Goal: Task Accomplishment & Management: Use online tool/utility

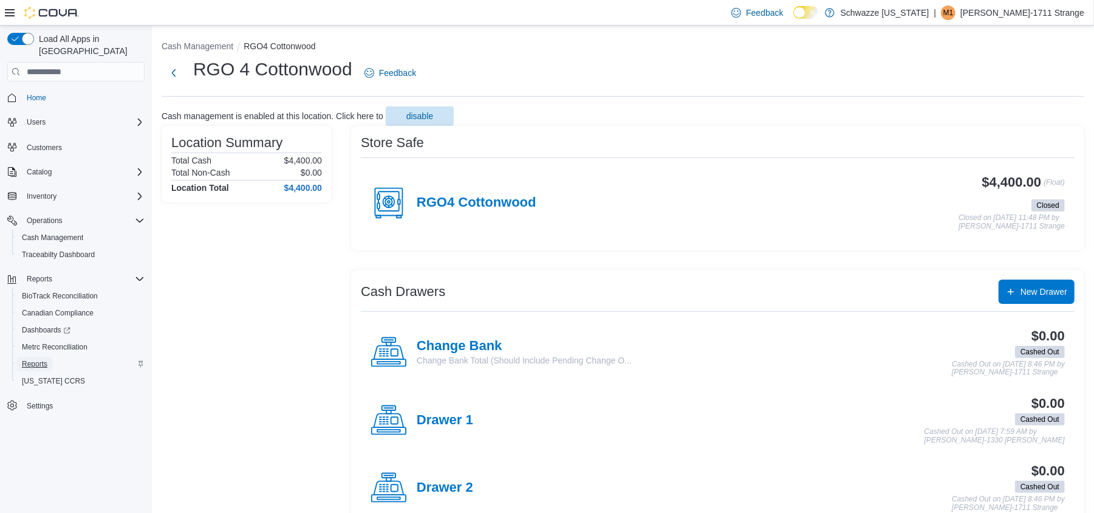
click at [52, 357] on link "Reports" at bounding box center [34, 364] width 35 height 15
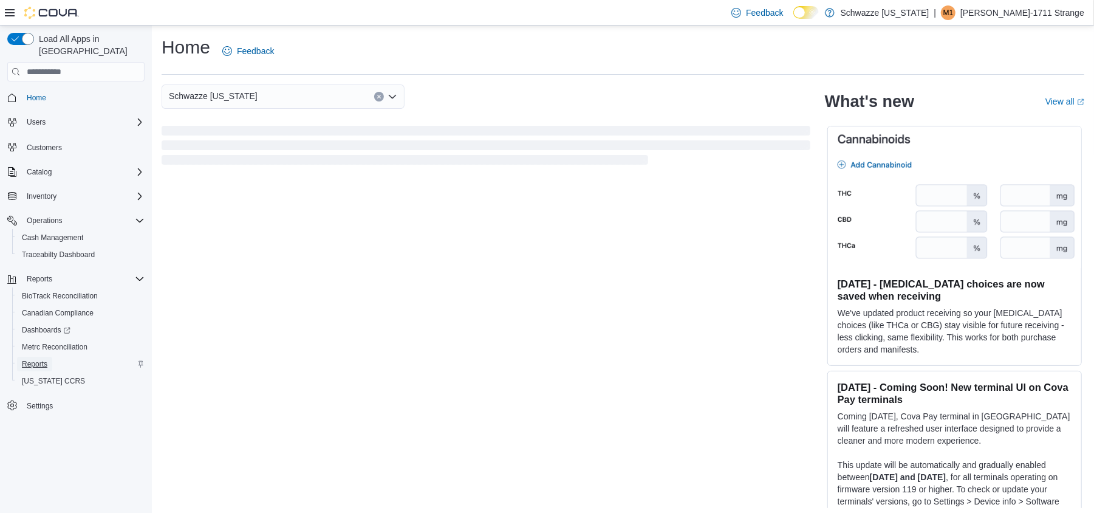
click at [23, 359] on span "Reports" at bounding box center [35, 364] width 26 height 10
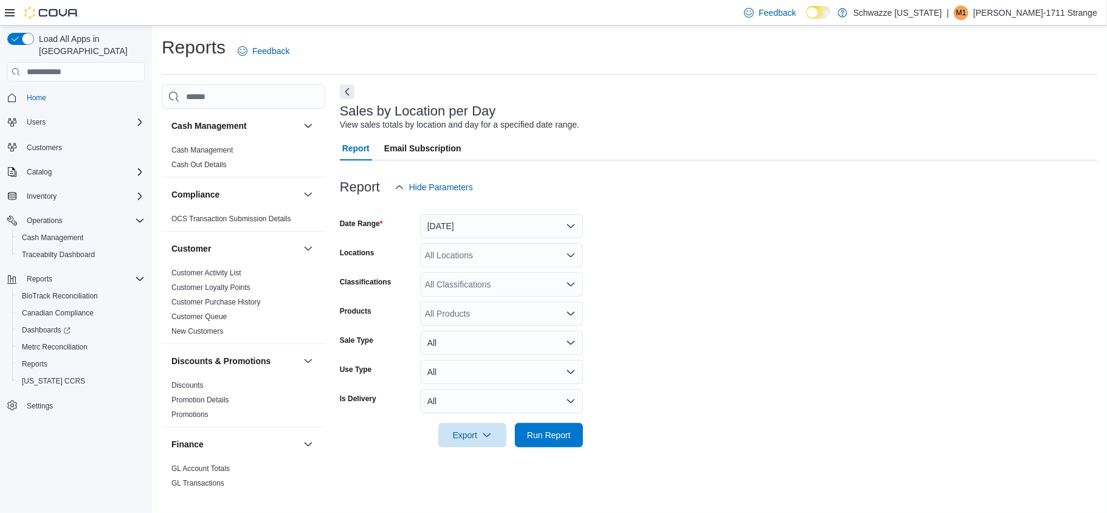
click at [504, 209] on div at bounding box center [718, 206] width 757 height 15
click at [501, 215] on button "Yesterday" at bounding box center [501, 226] width 163 height 24
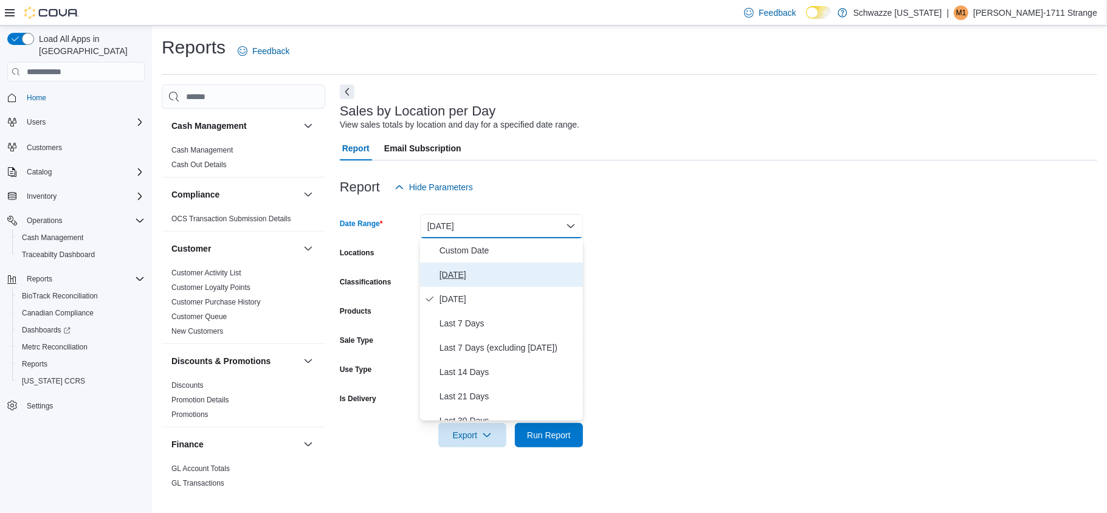
click at [462, 286] on button "Today" at bounding box center [501, 275] width 163 height 24
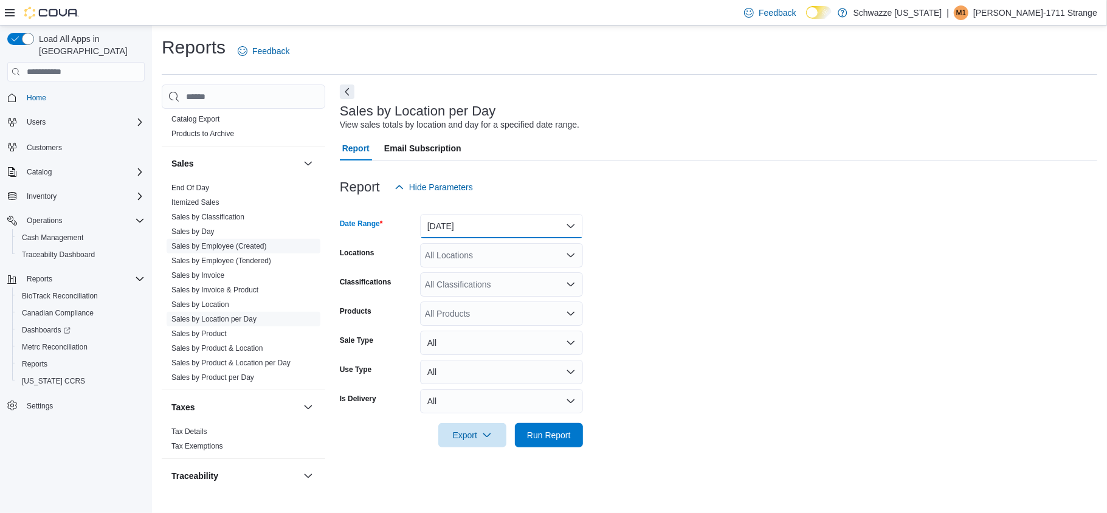
scroll to position [810, 0]
click at [207, 188] on link "End Of Day" at bounding box center [190, 187] width 38 height 9
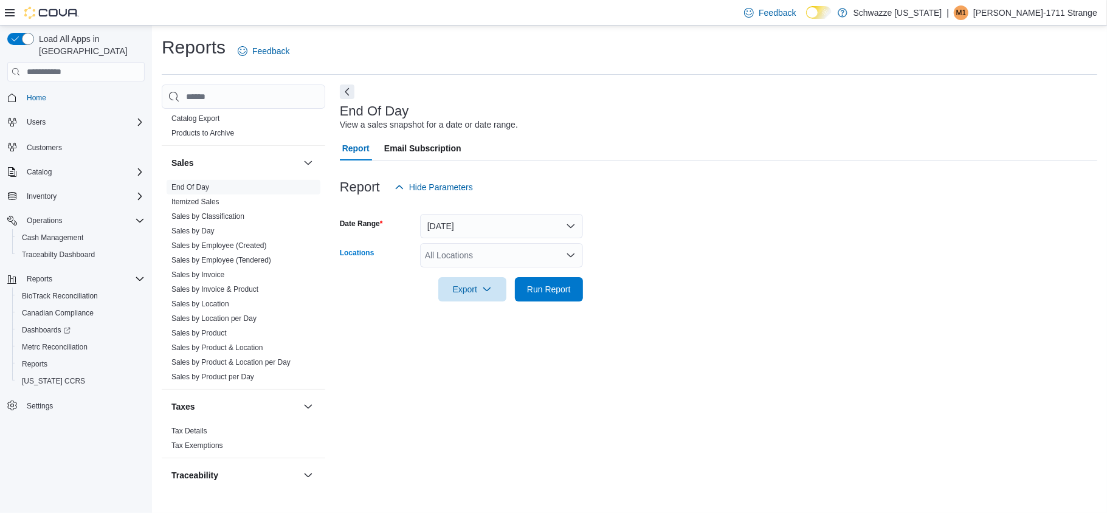
click at [547, 256] on div "All Locations" at bounding box center [501, 255] width 163 height 24
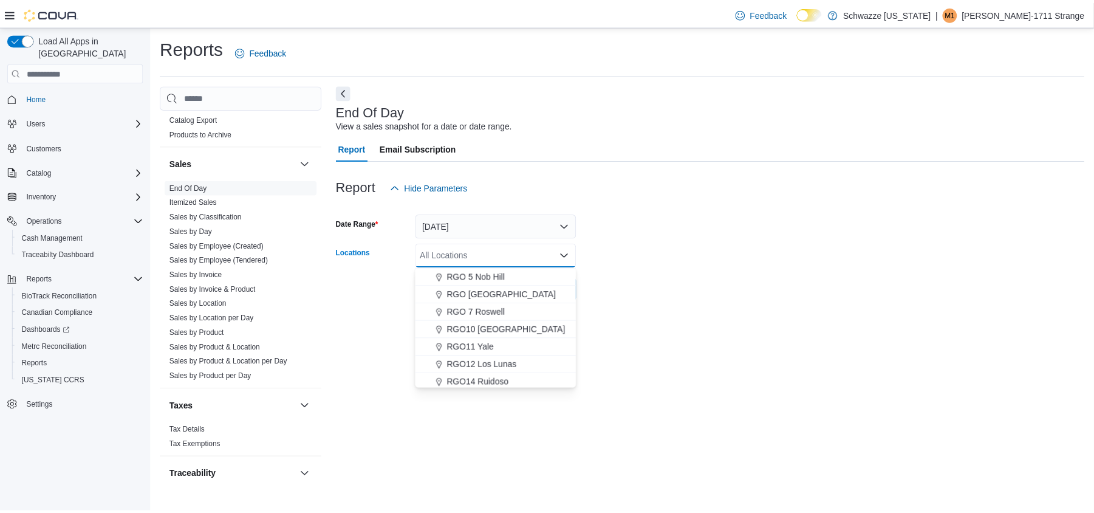
scroll to position [324, 0]
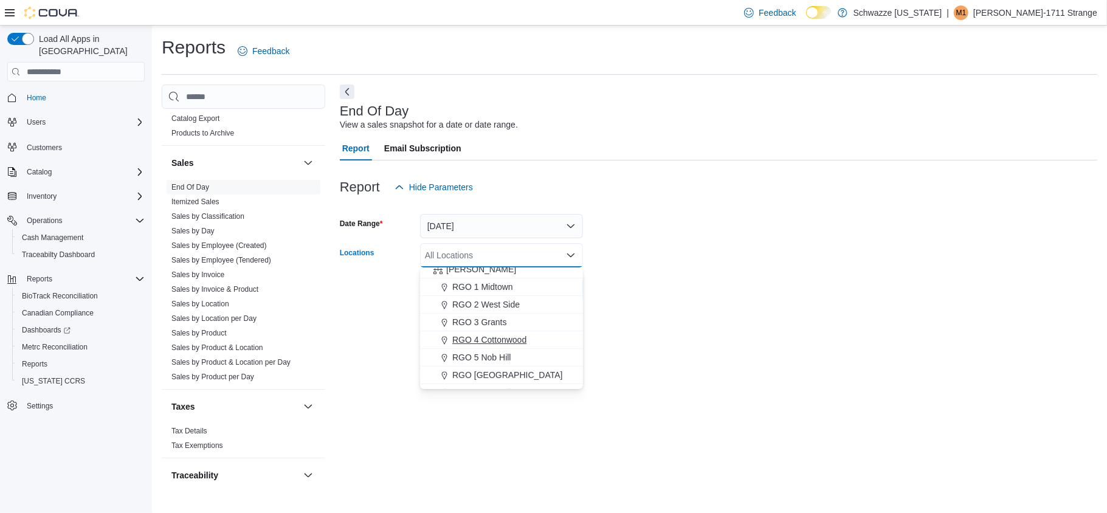
click at [515, 332] on button "RGO 4 Cottonwood" at bounding box center [501, 340] width 163 height 18
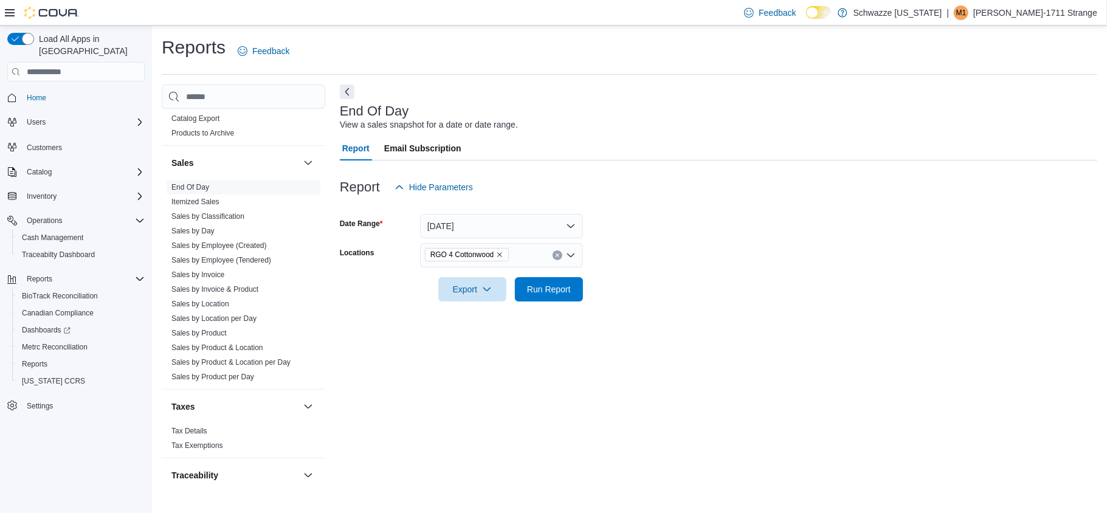
click at [593, 272] on div at bounding box center [718, 272] width 757 height 10
click at [560, 289] on span "Run Report" at bounding box center [549, 289] width 44 height 12
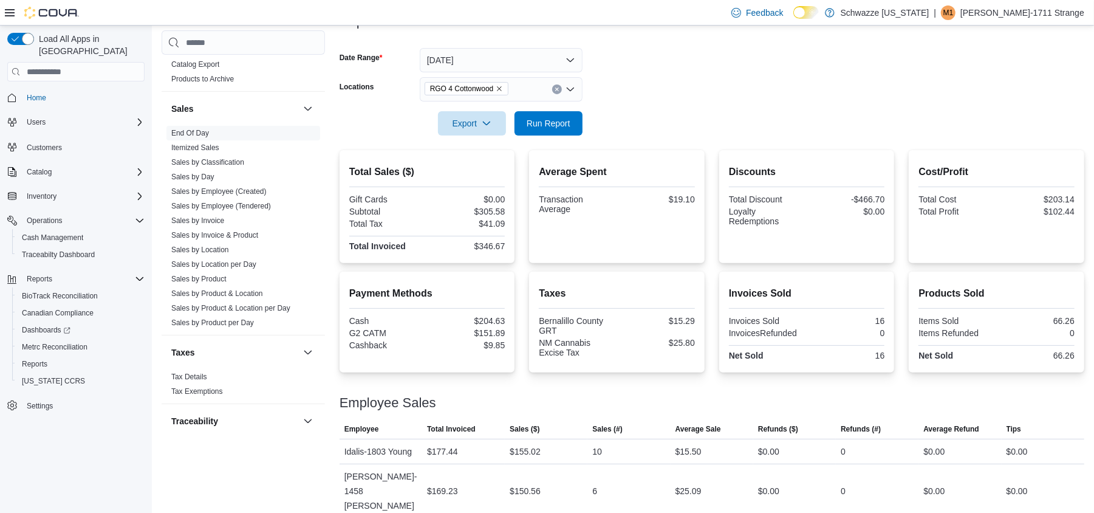
scroll to position [167, 0]
click at [558, 57] on button "Today" at bounding box center [501, 59] width 163 height 24
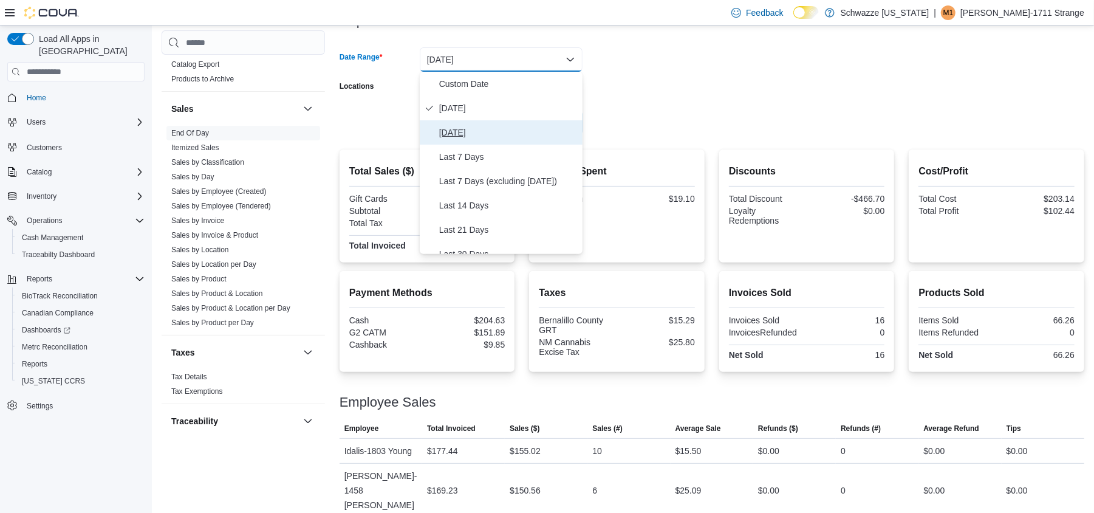
click at [495, 139] on span "Yesterday" at bounding box center [508, 132] width 139 height 15
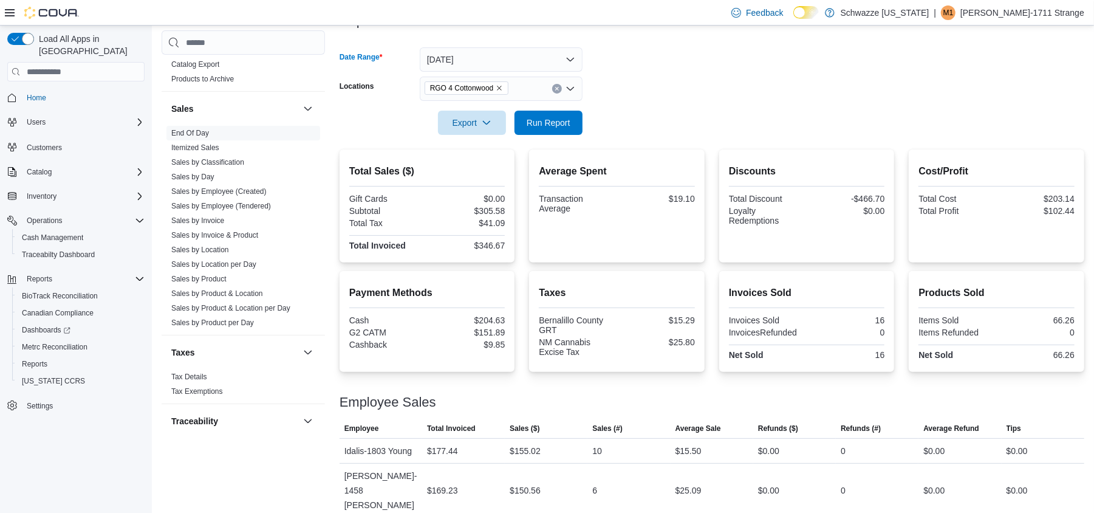
click at [587, 122] on form "Date Range Yesterday Locations RGO 4 Cottonwood Export Run Report" at bounding box center [712, 84] width 745 height 102
click at [565, 114] on span "Run Report" at bounding box center [548, 122] width 53 height 24
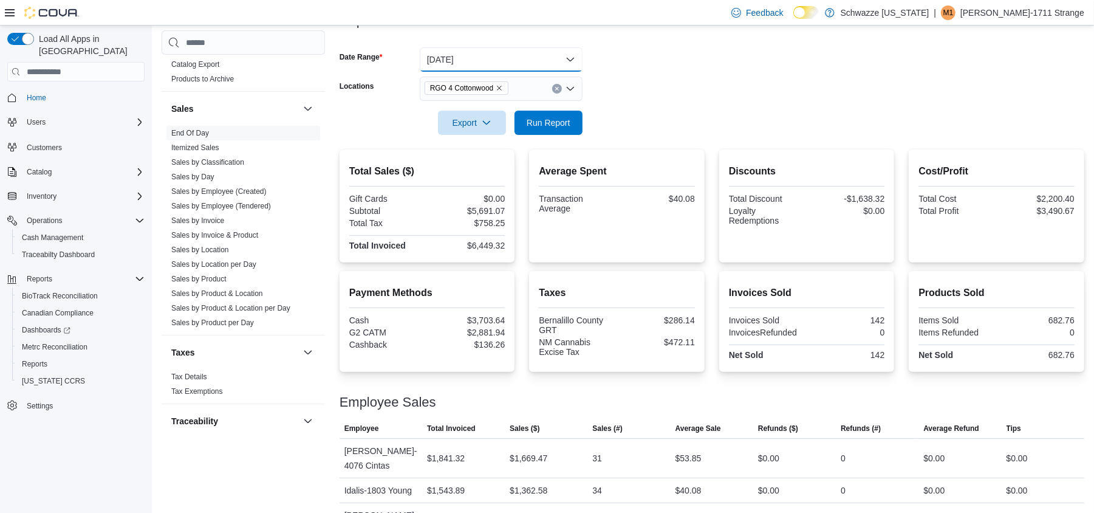
click at [538, 47] on button "Yesterday" at bounding box center [501, 59] width 163 height 24
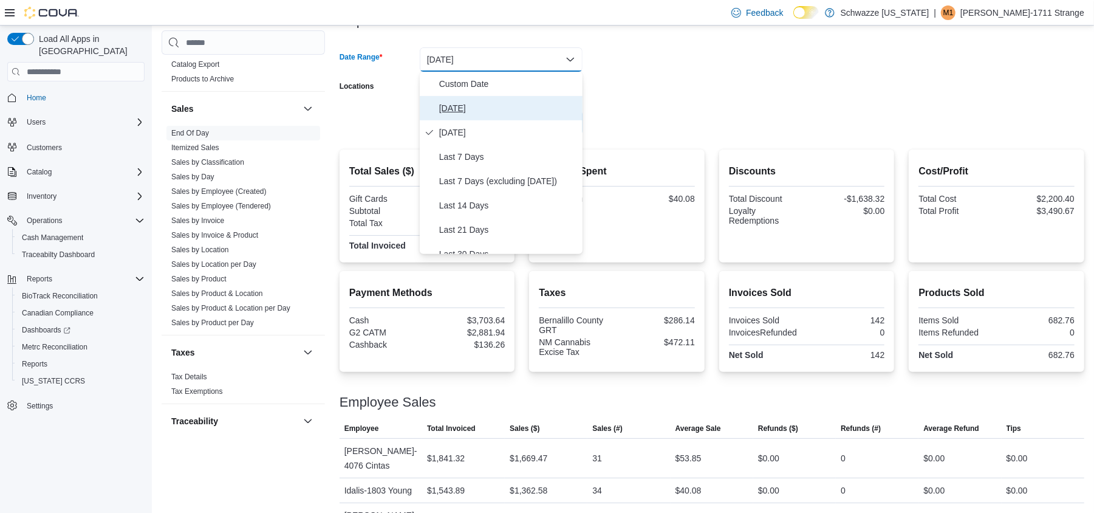
click at [455, 107] on span "Today" at bounding box center [508, 108] width 139 height 15
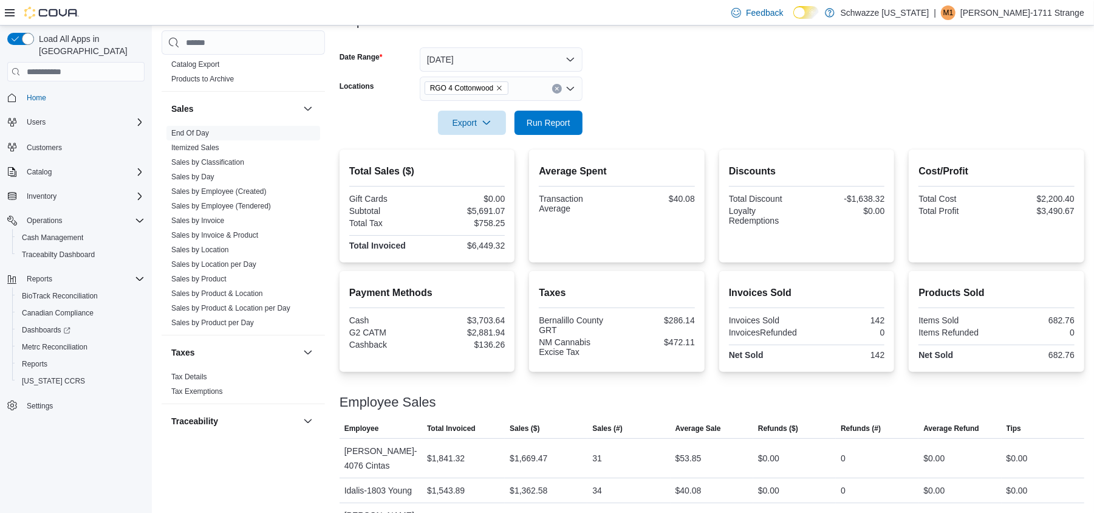
click at [565, 108] on div at bounding box center [712, 106] width 745 height 10
click at [569, 115] on span "Run Report" at bounding box center [548, 122] width 53 height 24
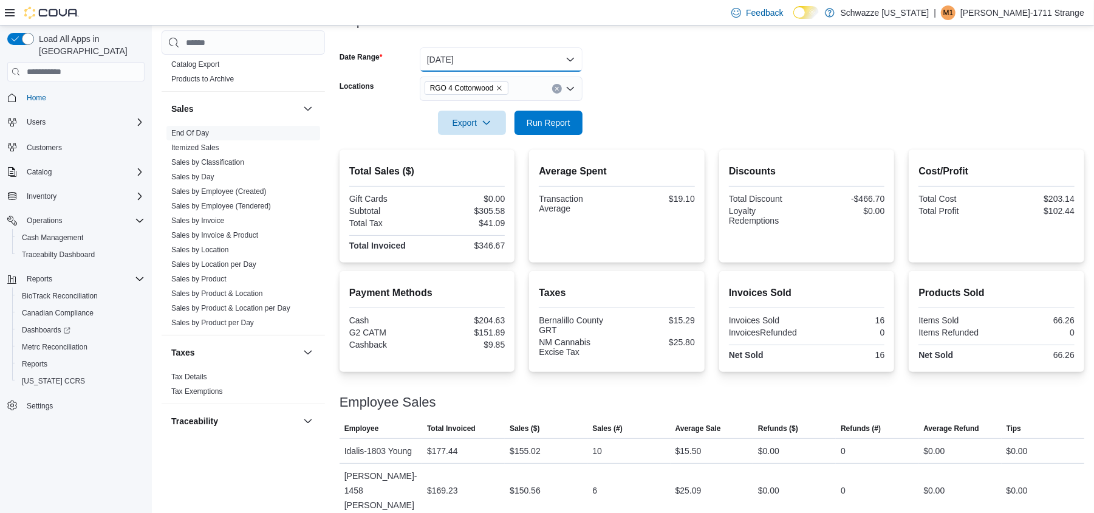
click at [532, 56] on button "Today" at bounding box center [501, 59] width 163 height 24
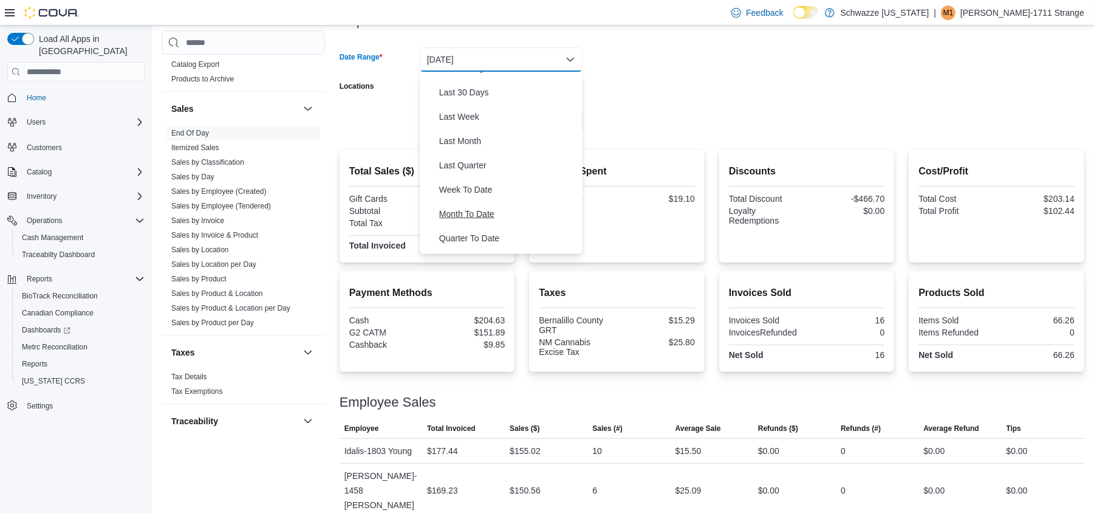
scroll to position [182, 0]
click at [490, 191] on span "Month To Date" at bounding box center [508, 193] width 139 height 15
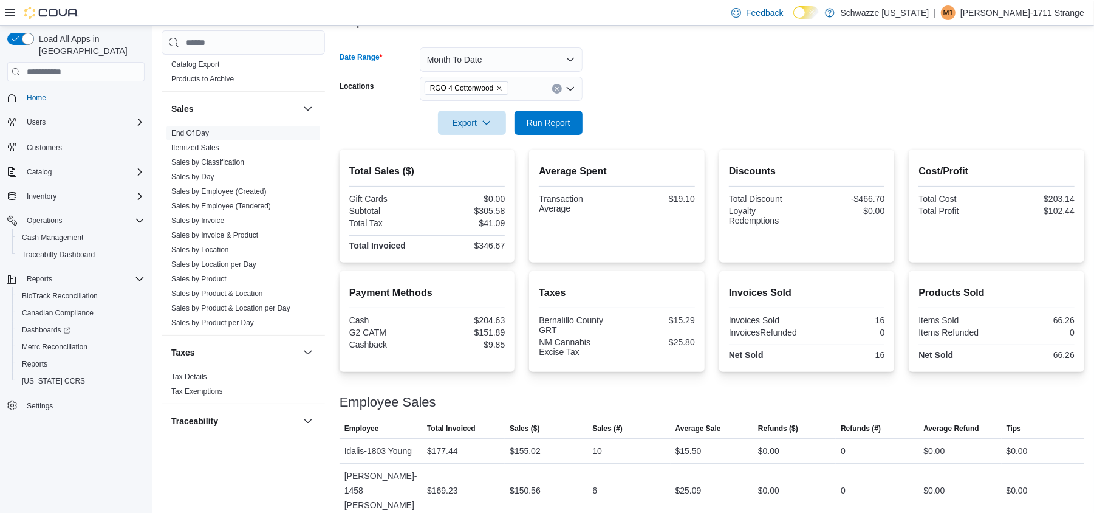
click at [523, 88] on div "RGO 4 Cottonwood" at bounding box center [501, 89] width 163 height 24
click at [527, 52] on button "Month To Date" at bounding box center [501, 59] width 163 height 24
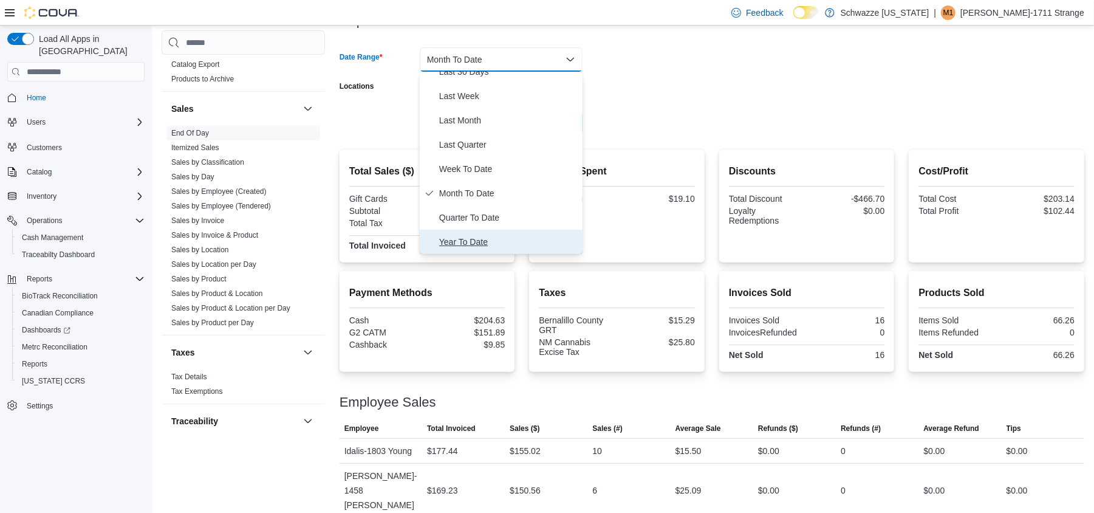
click at [484, 237] on span "Year To Date" at bounding box center [508, 242] width 139 height 15
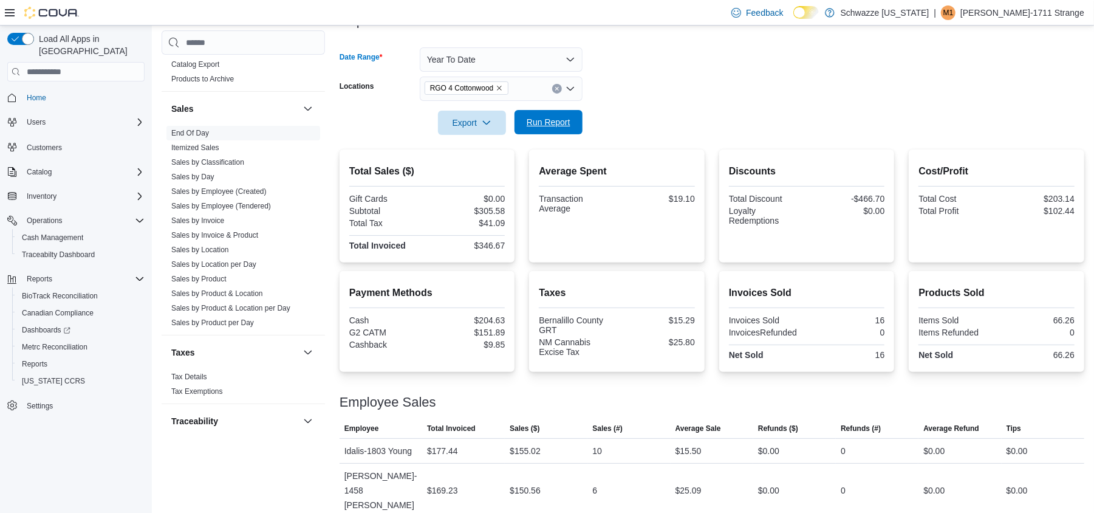
click at [571, 126] on span "Run Report" at bounding box center [548, 122] width 53 height 24
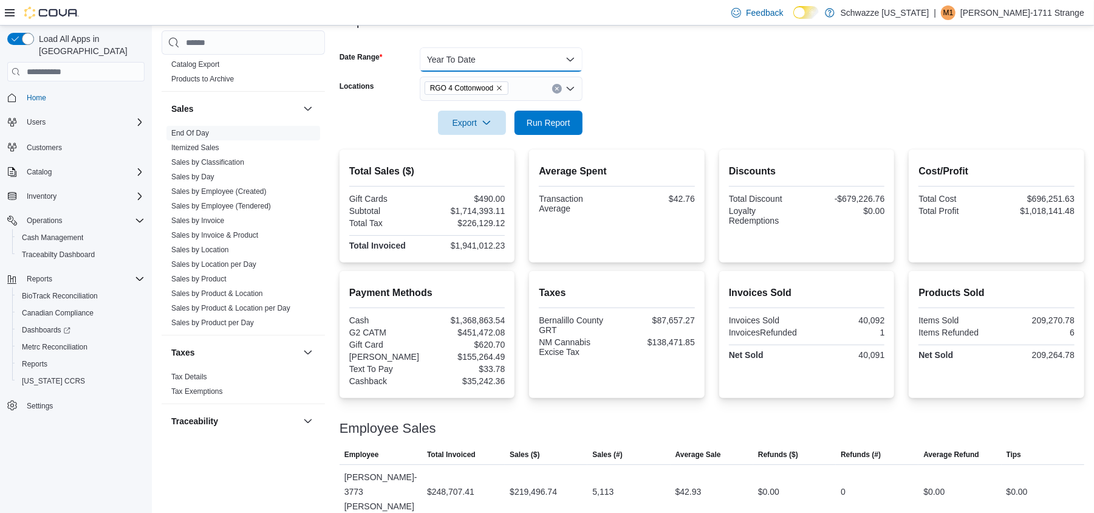
click at [552, 57] on button "Year To Date" at bounding box center [501, 59] width 163 height 24
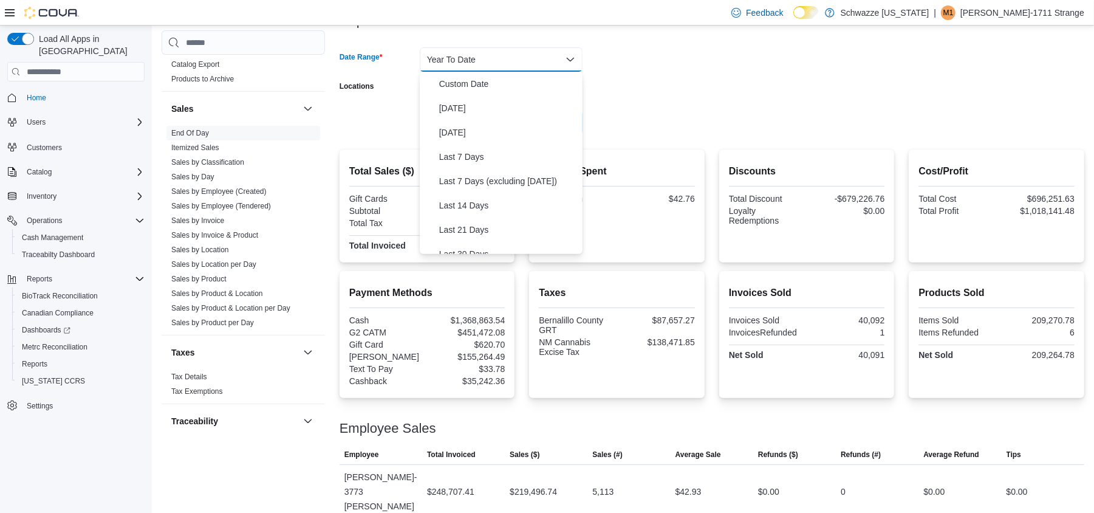
scroll to position [182, 0]
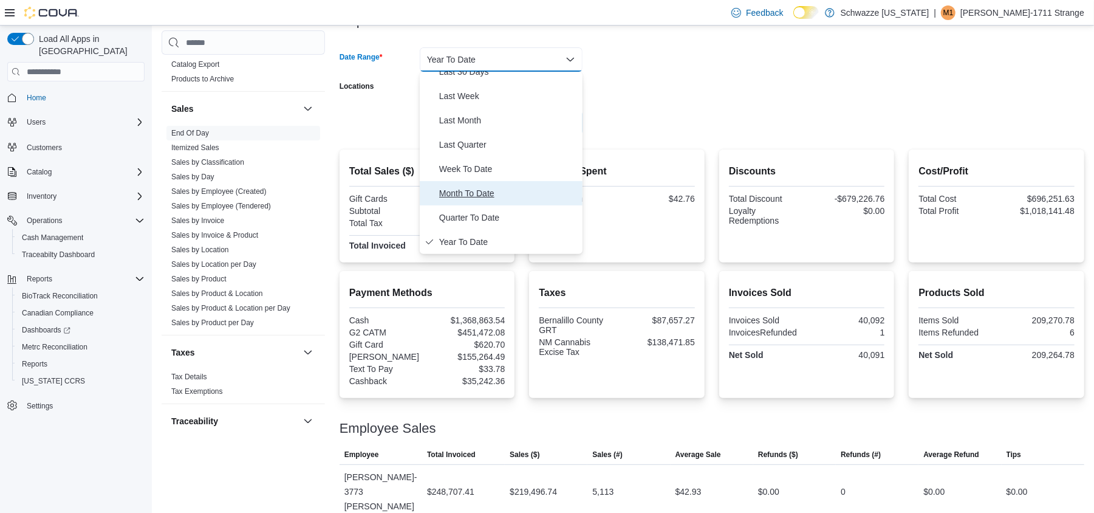
click at [475, 201] on button "Month To Date" at bounding box center [501, 193] width 163 height 24
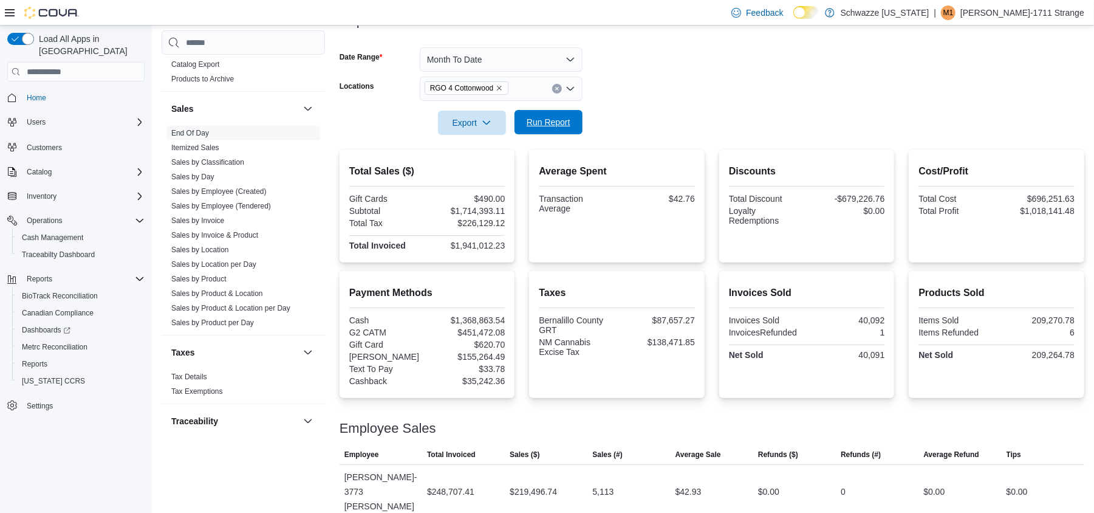
click at [571, 119] on span "Run Report" at bounding box center [548, 122] width 53 height 24
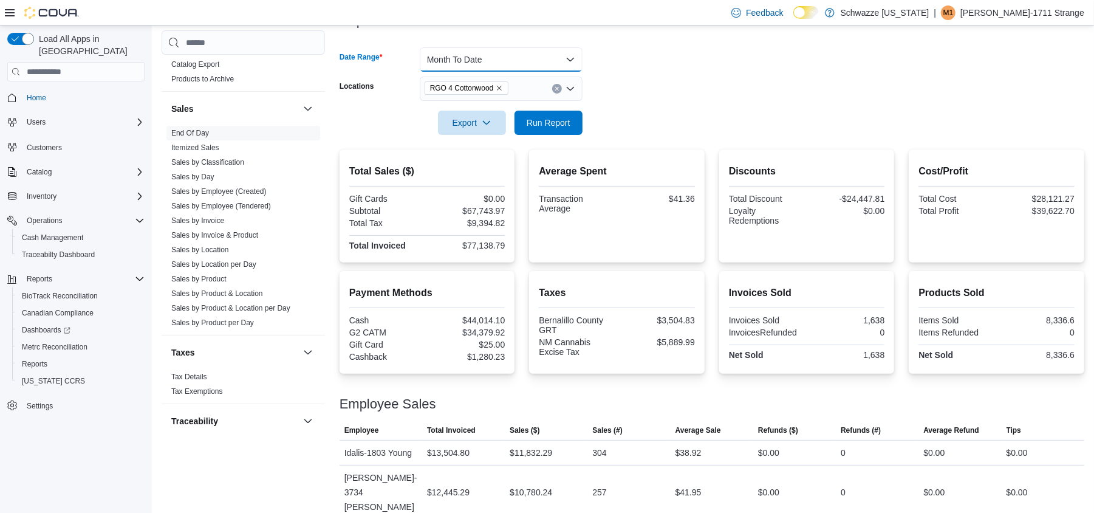
click at [543, 57] on button "Month To Date" at bounding box center [501, 59] width 163 height 24
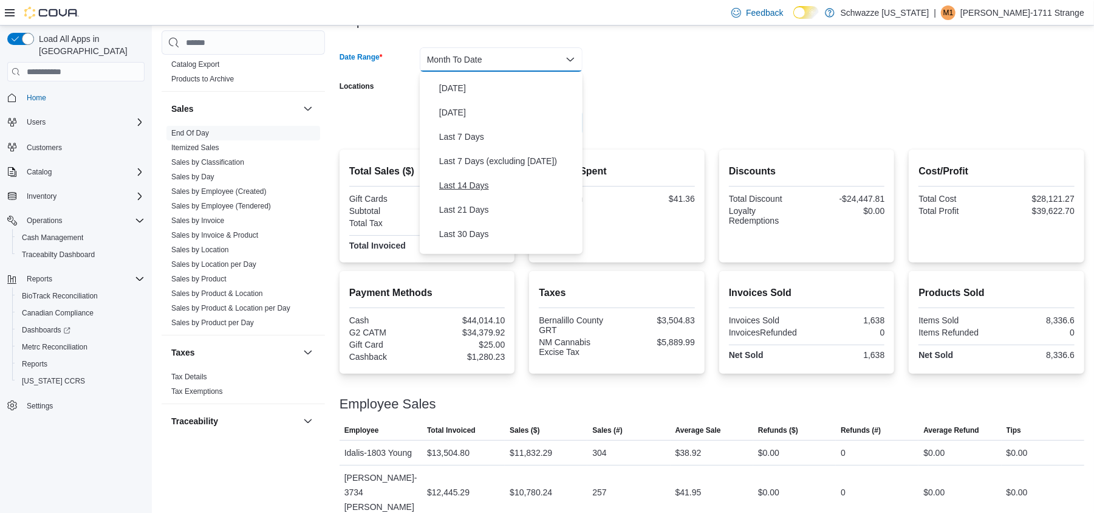
scroll to position [101, 0]
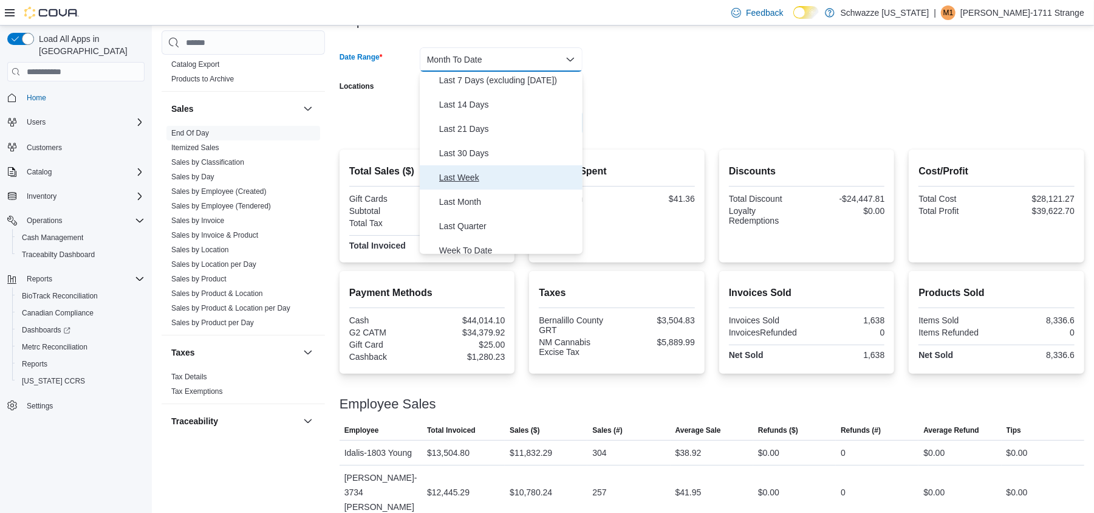
click at [479, 185] on button "Last Week" at bounding box center [501, 177] width 163 height 24
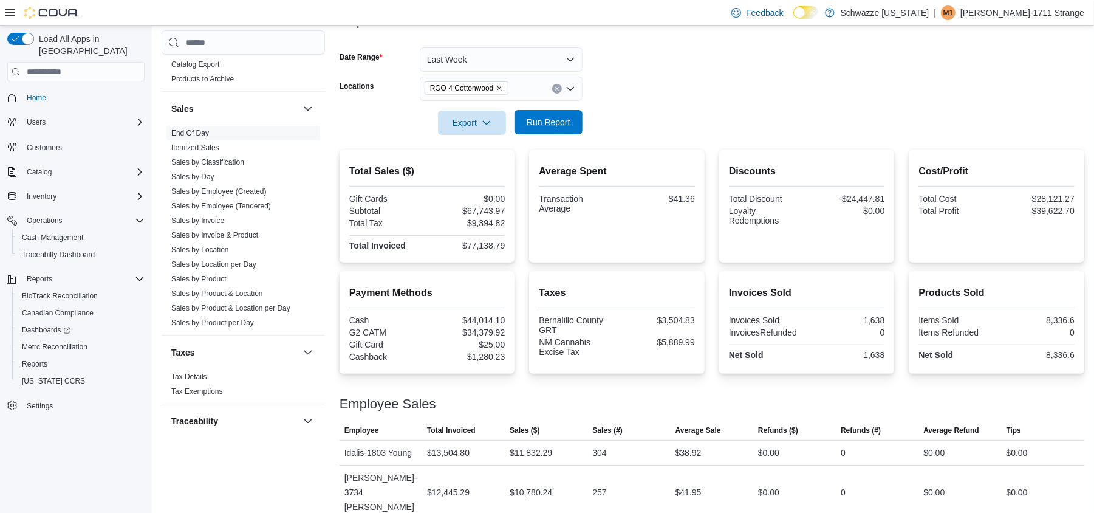
click at [574, 112] on span "Run Report" at bounding box center [548, 122] width 53 height 24
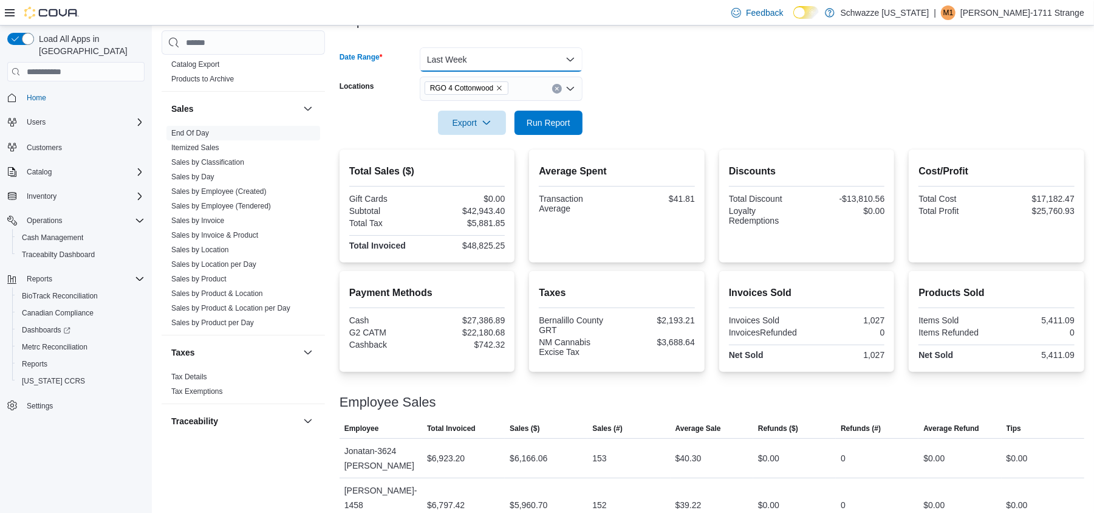
click at [562, 59] on button "Last Week" at bounding box center [501, 59] width 163 height 24
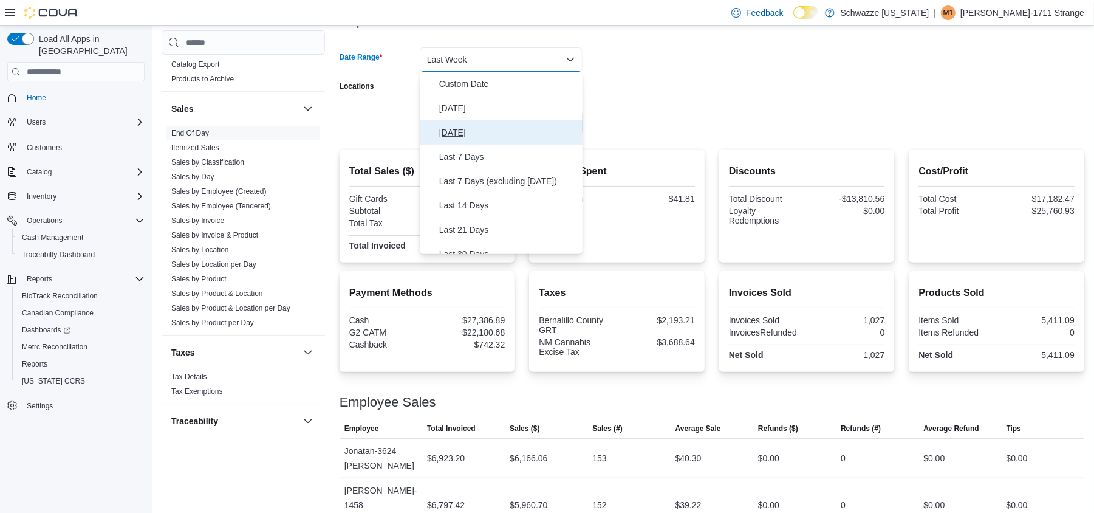
click at [480, 142] on button "Yesterday" at bounding box center [501, 132] width 163 height 24
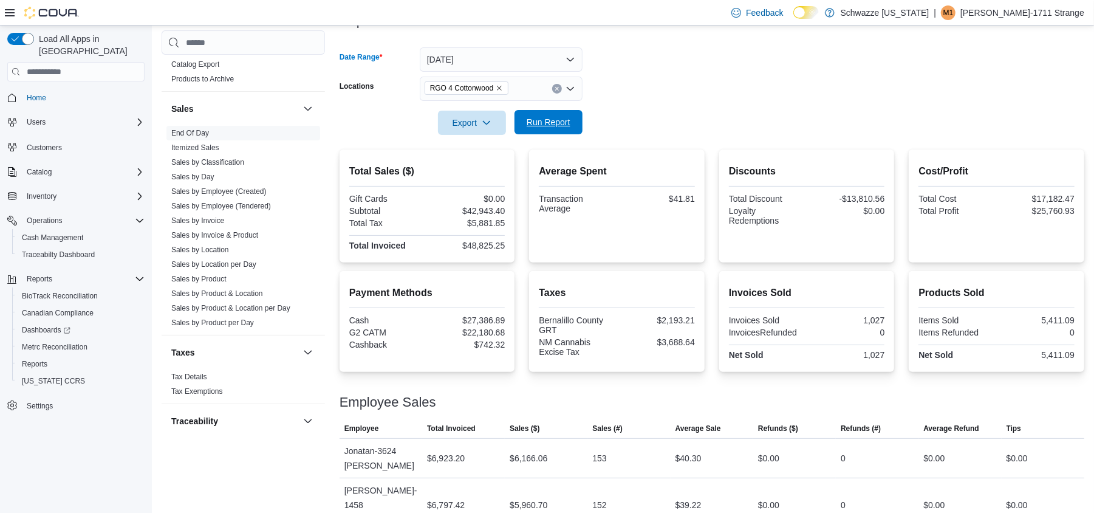
click at [552, 122] on span "Run Report" at bounding box center [549, 122] width 44 height 12
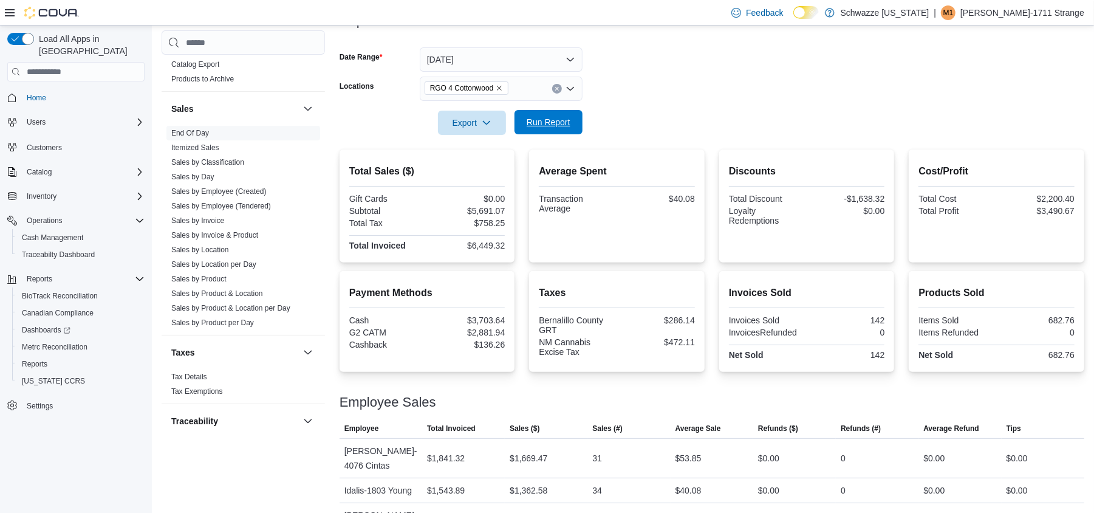
click at [563, 126] on span "Run Report" at bounding box center [549, 122] width 44 height 12
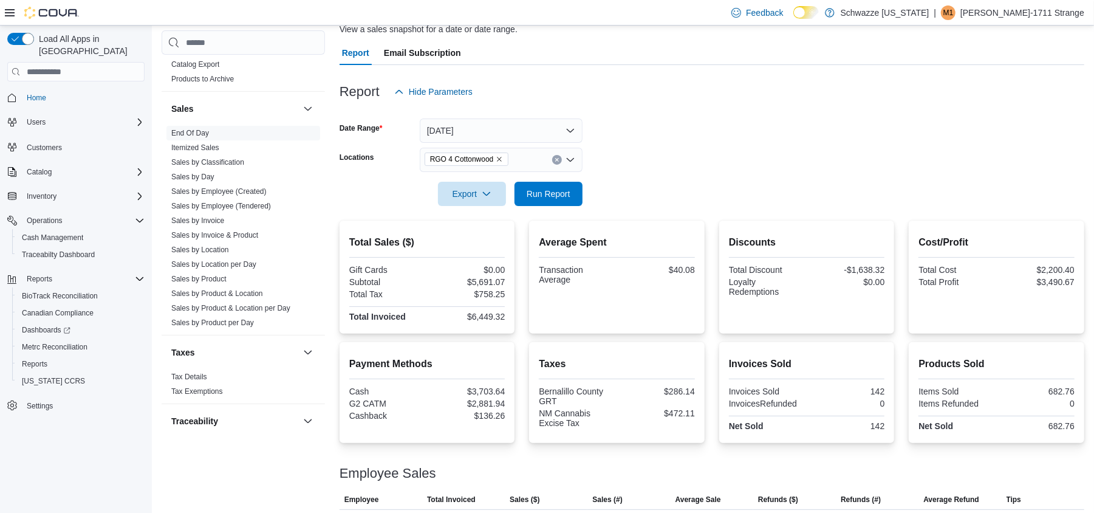
scroll to position [95, 0]
click at [512, 139] on button "Yesterday" at bounding box center [501, 131] width 163 height 24
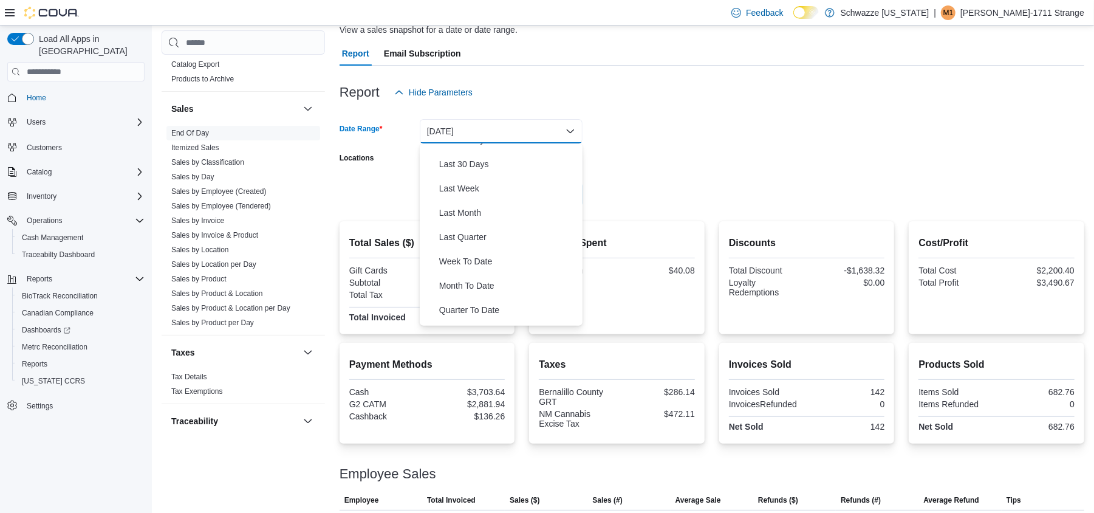
scroll to position [182, 0]
click at [494, 273] on button "Month To Date" at bounding box center [501, 265] width 163 height 24
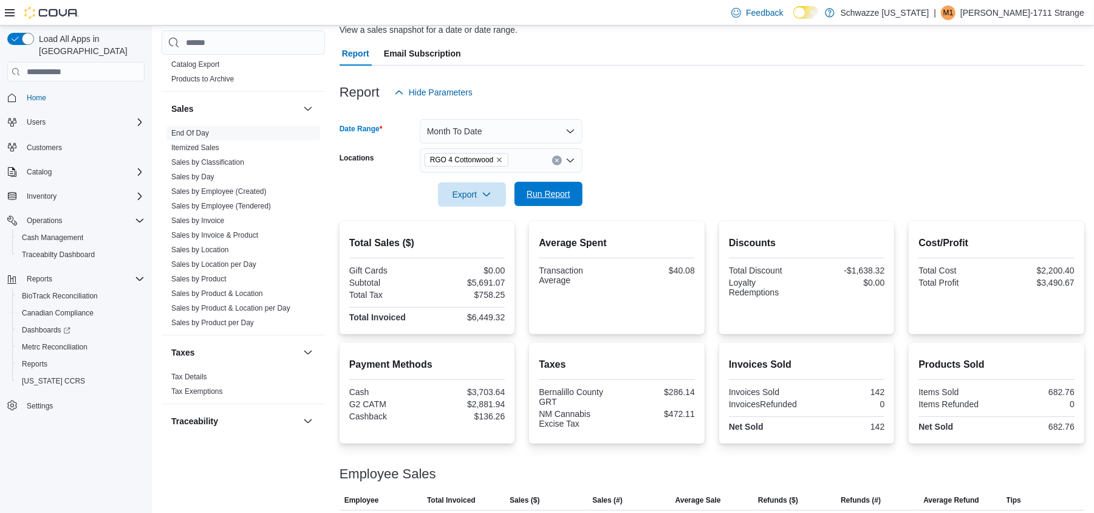
click at [565, 193] on span "Run Report" at bounding box center [549, 194] width 44 height 12
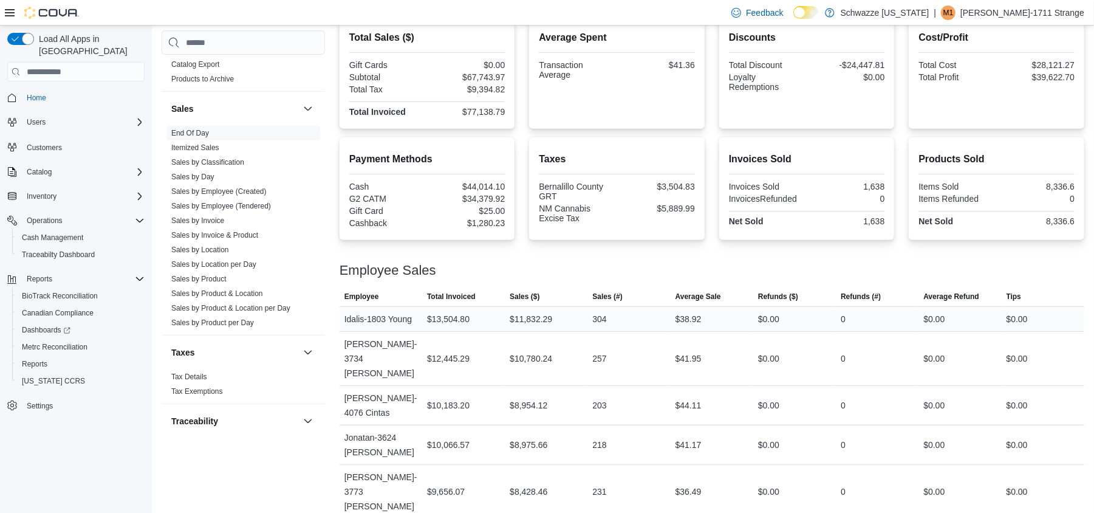
scroll to position [171, 0]
